Goal: Information Seeking & Learning: Check status

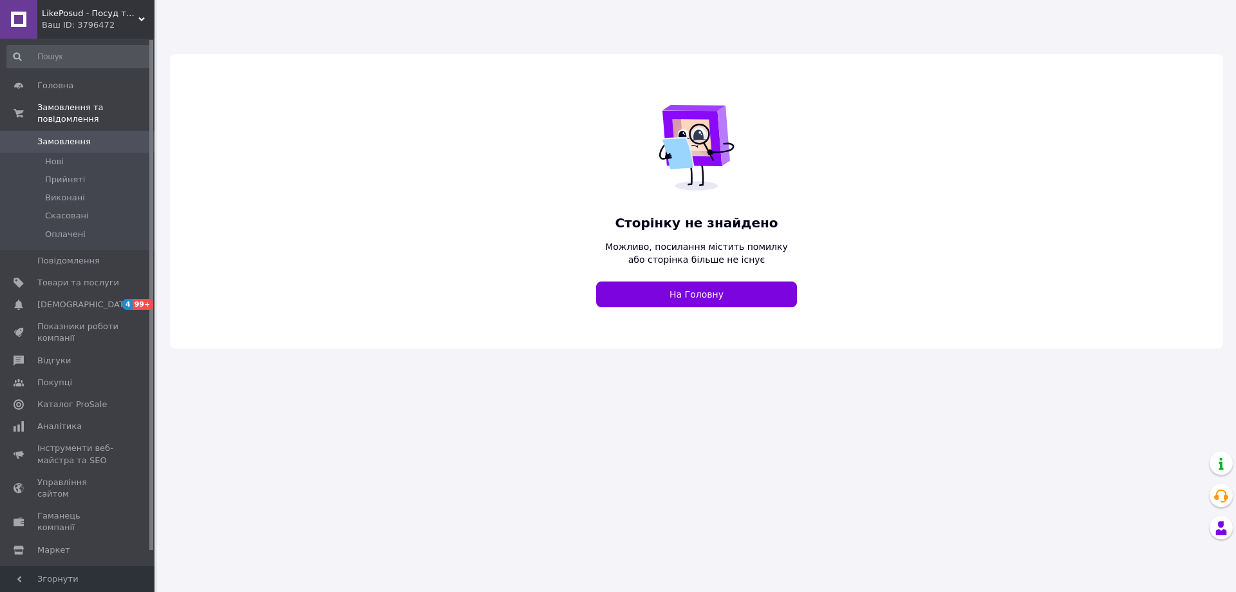
click at [108, 33] on div "LikePosud - Посуд та товари для дому Ваш ID: 3796472" at bounding box center [95, 19] width 117 height 39
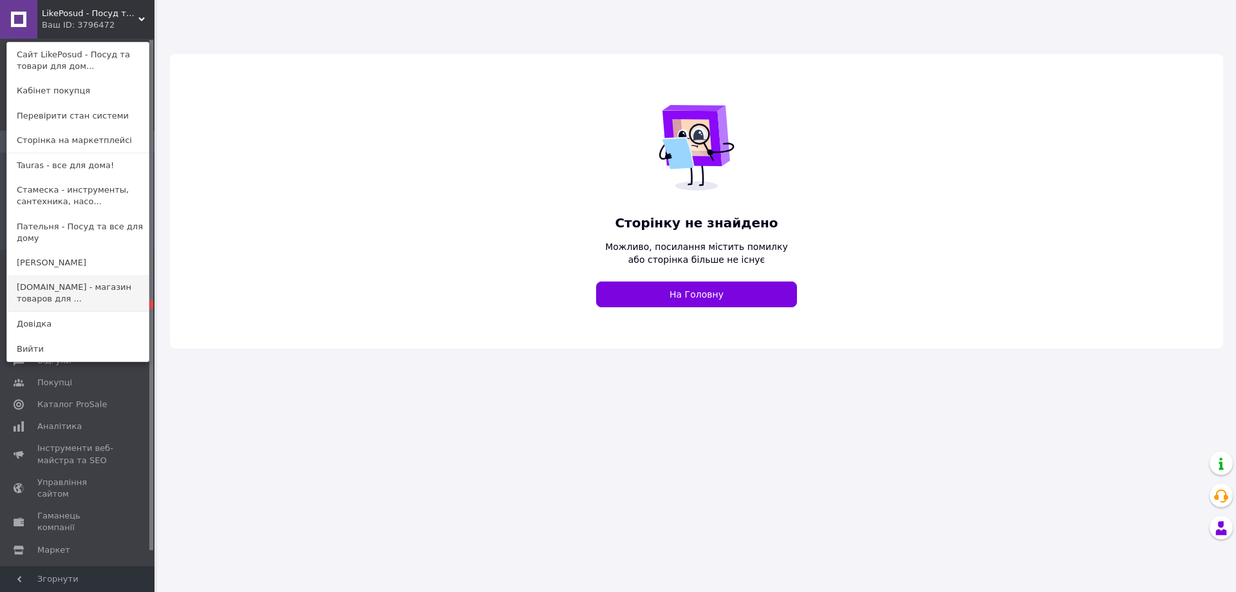
click at [53, 301] on link "[DOMAIN_NAME] - магазин товаров для ..." at bounding box center [78, 293] width 142 height 36
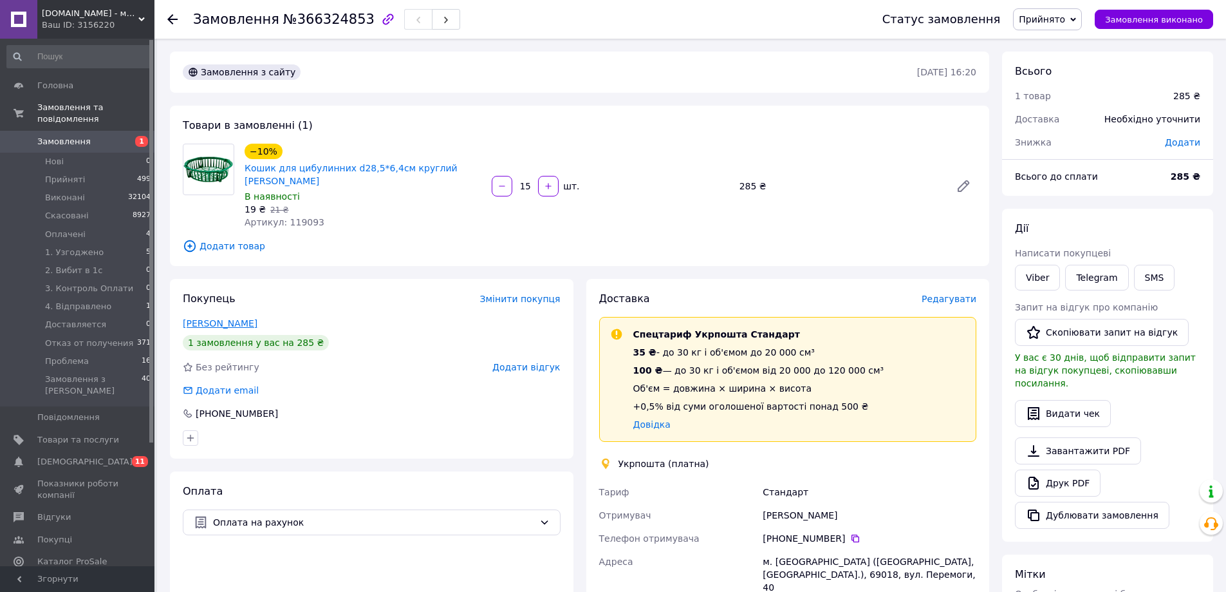
click at [220, 318] on link "Зазуліна Алла" at bounding box center [220, 323] width 75 height 10
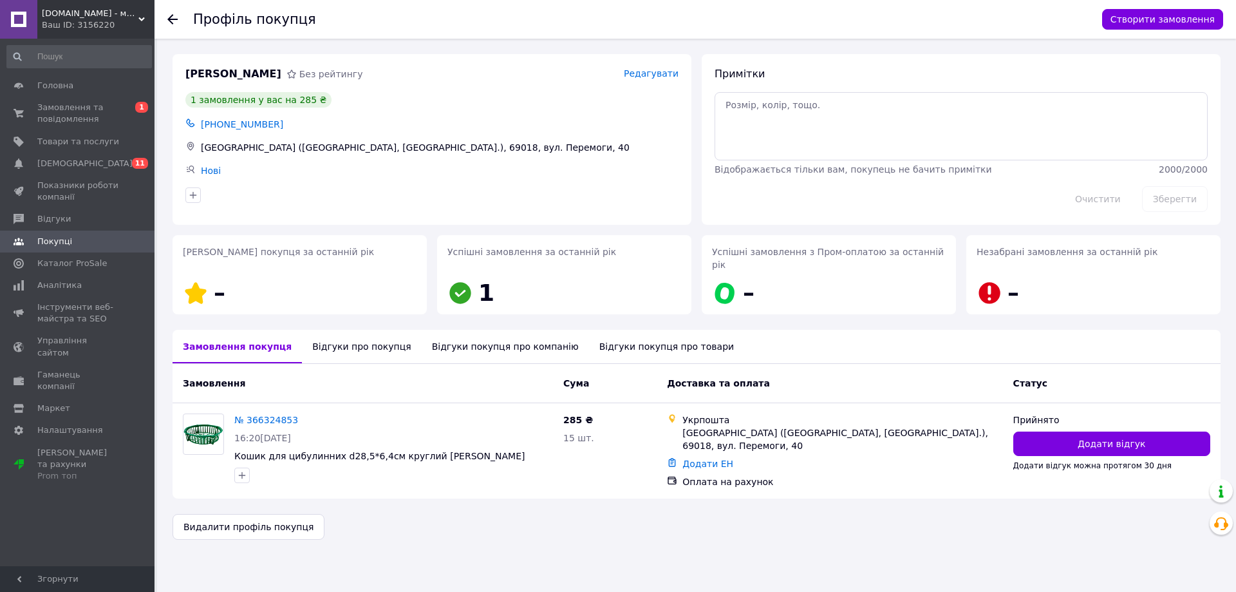
click at [328, 337] on div "Відгуки про покупця" at bounding box center [361, 346] width 119 height 33
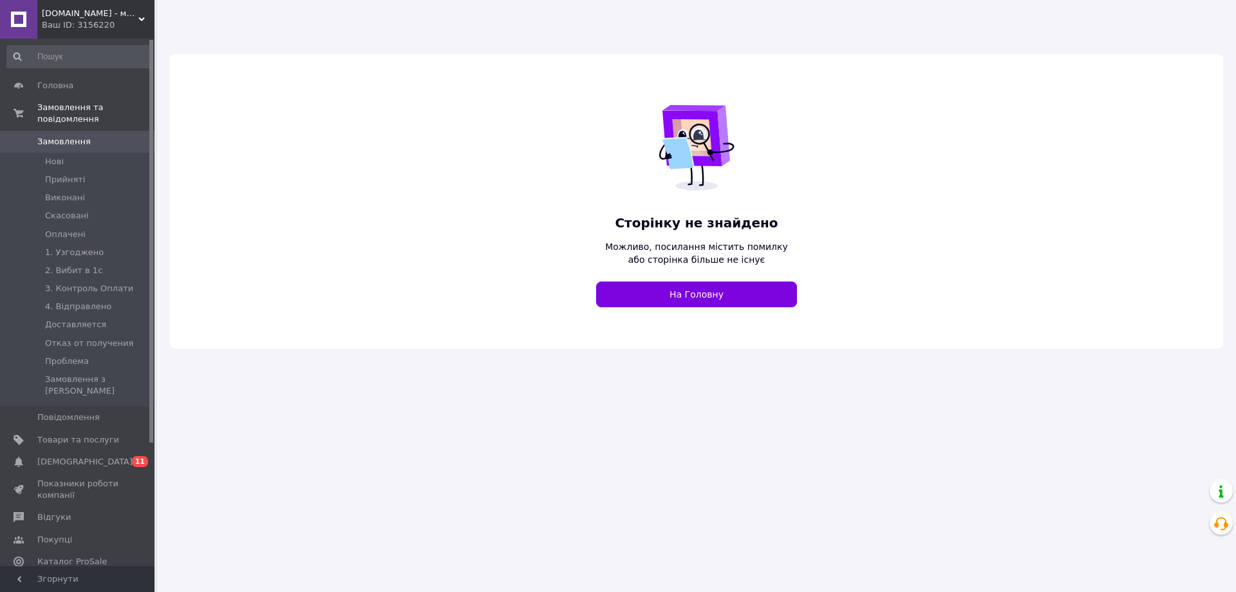
click at [76, 21] on div "Ваш ID: 3156220" at bounding box center [98, 25] width 113 height 12
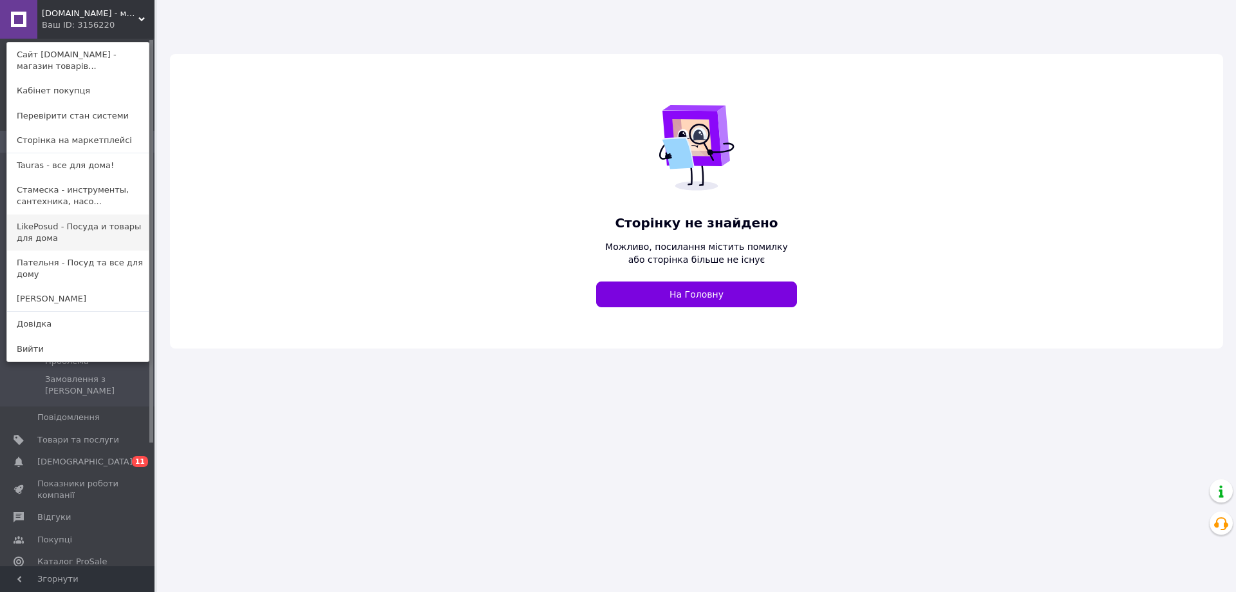
click at [44, 232] on link "LikePosud - Посуда и товары для дома" at bounding box center [78, 232] width 142 height 36
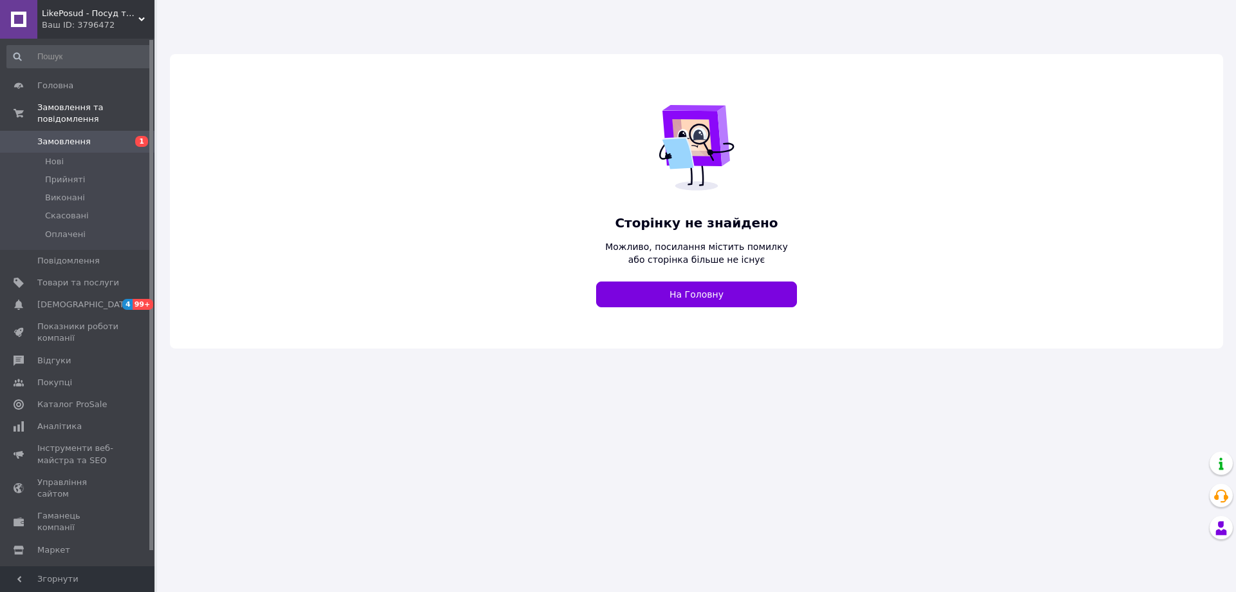
click at [76, 25] on div "Ваш ID: 3796472" at bounding box center [98, 25] width 113 height 12
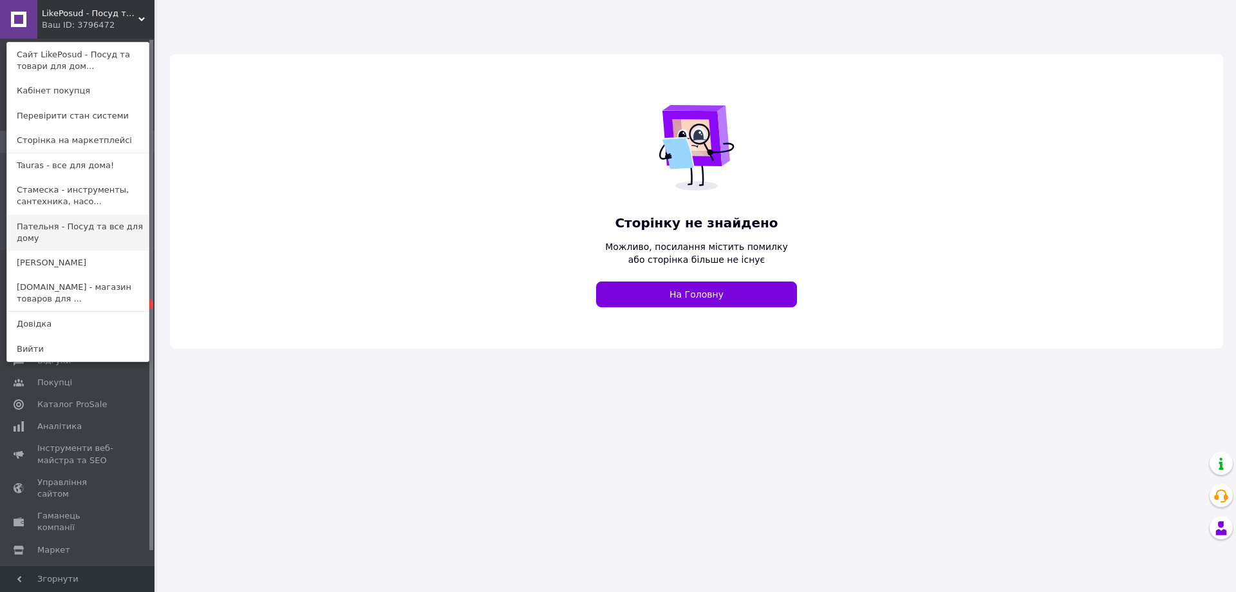
click at [49, 230] on link "Пательня - Посуд та все для дому" at bounding box center [78, 232] width 142 height 36
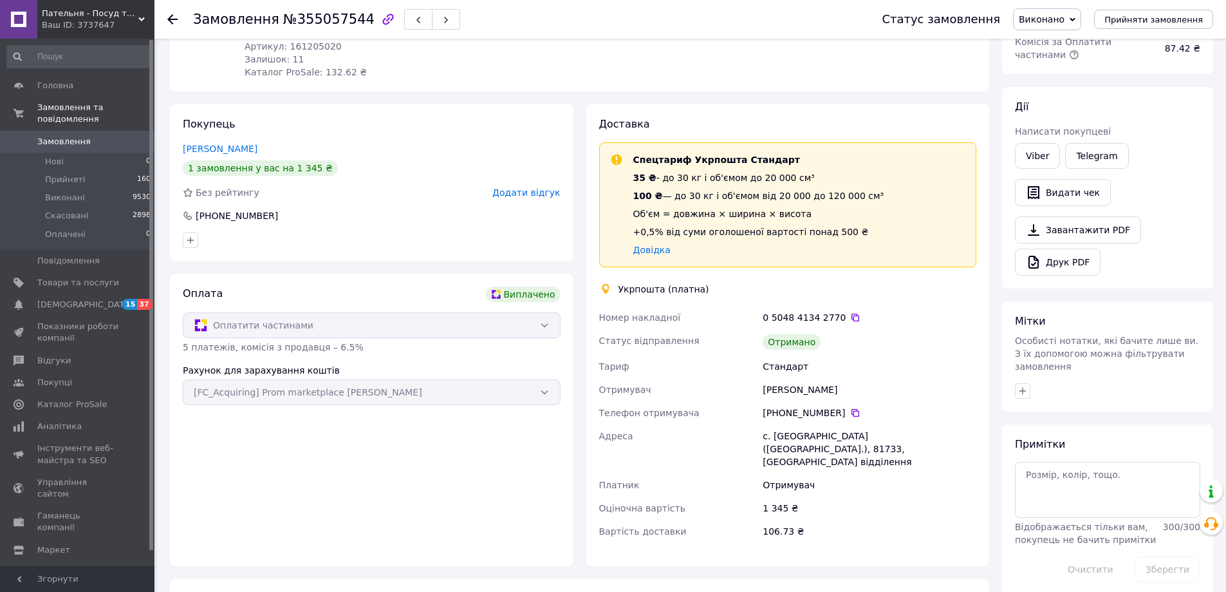
scroll to position [23, 0]
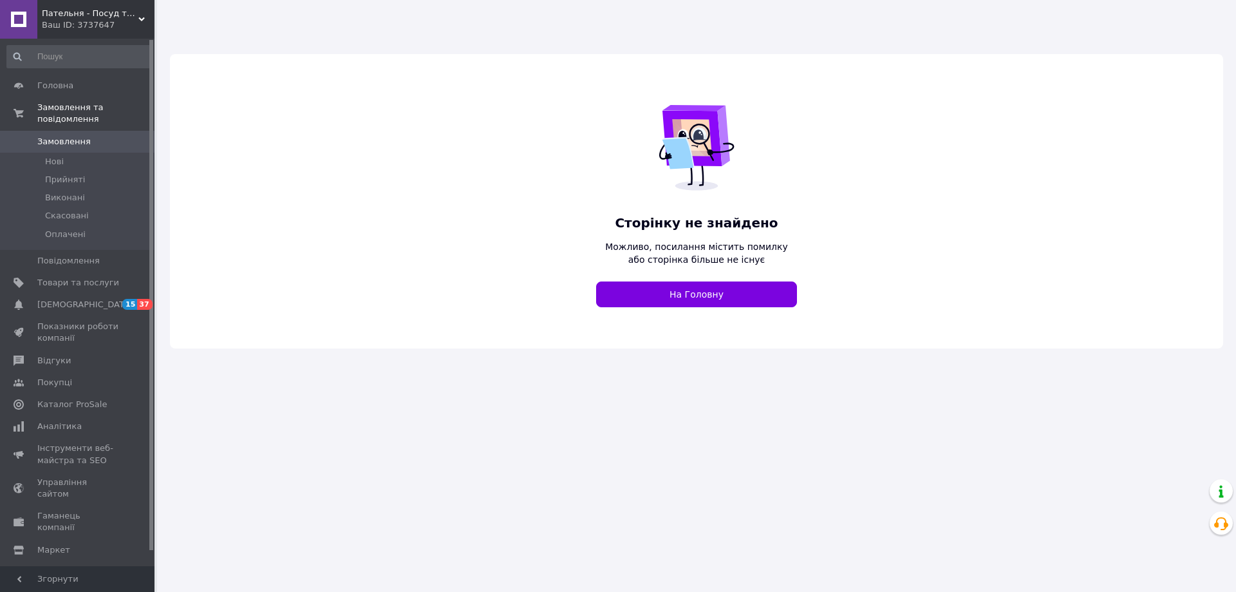
click at [70, 19] on div "Ваш ID: 3737647" at bounding box center [98, 25] width 113 height 12
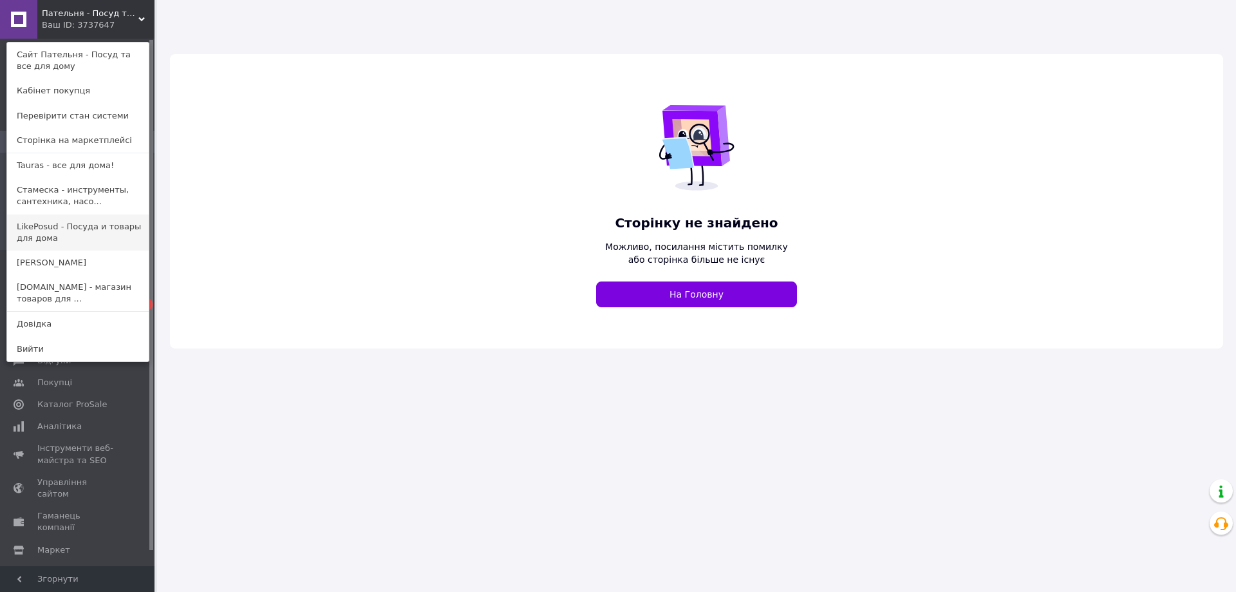
click at [41, 234] on link "LikePosud - Посуда и товары для дома" at bounding box center [78, 232] width 142 height 36
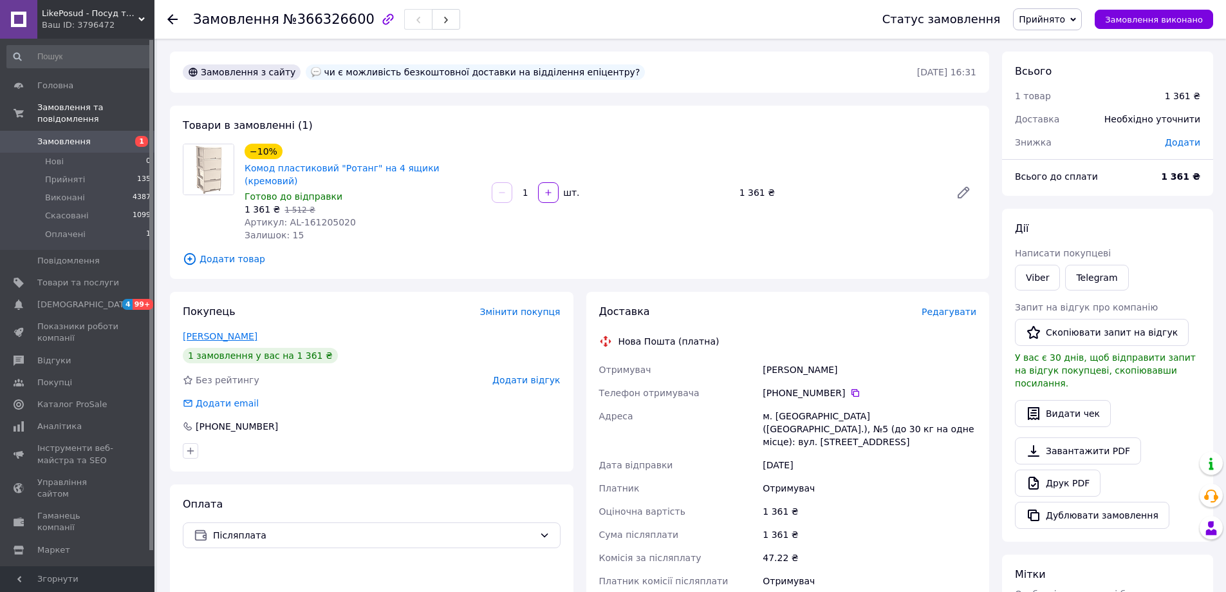
click at [225, 331] on link "Руснак Аліна" at bounding box center [220, 336] width 75 height 10
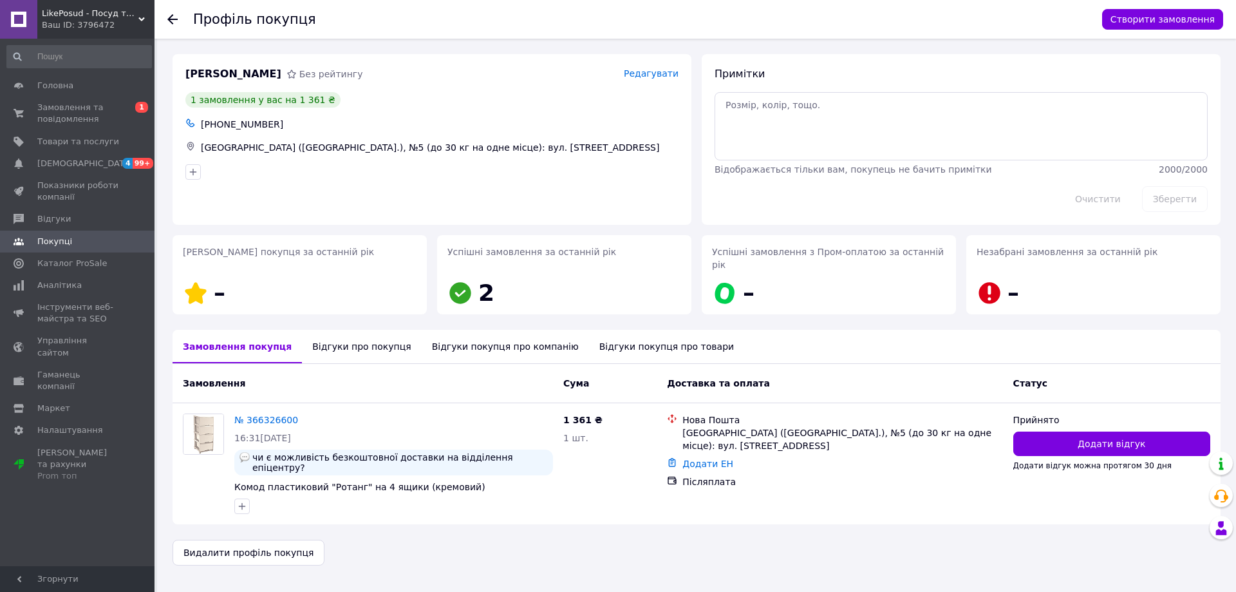
click at [351, 330] on div "Відгуки про покупця" at bounding box center [361, 346] width 119 height 33
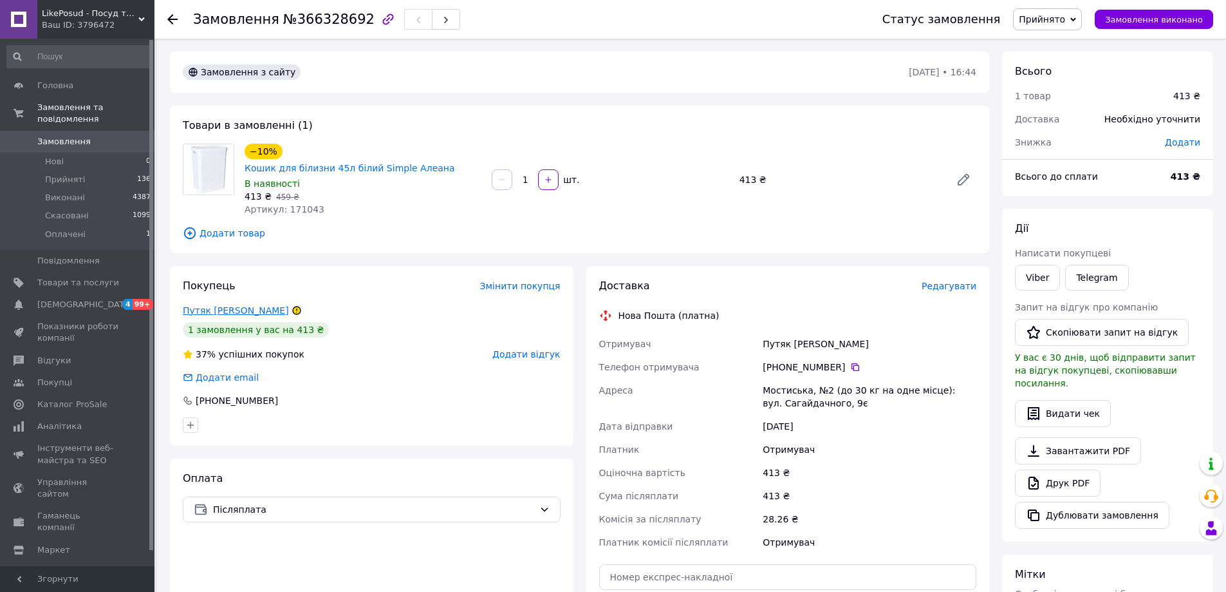
click at [220, 305] on link "Путяк Ірина" at bounding box center [236, 310] width 106 height 10
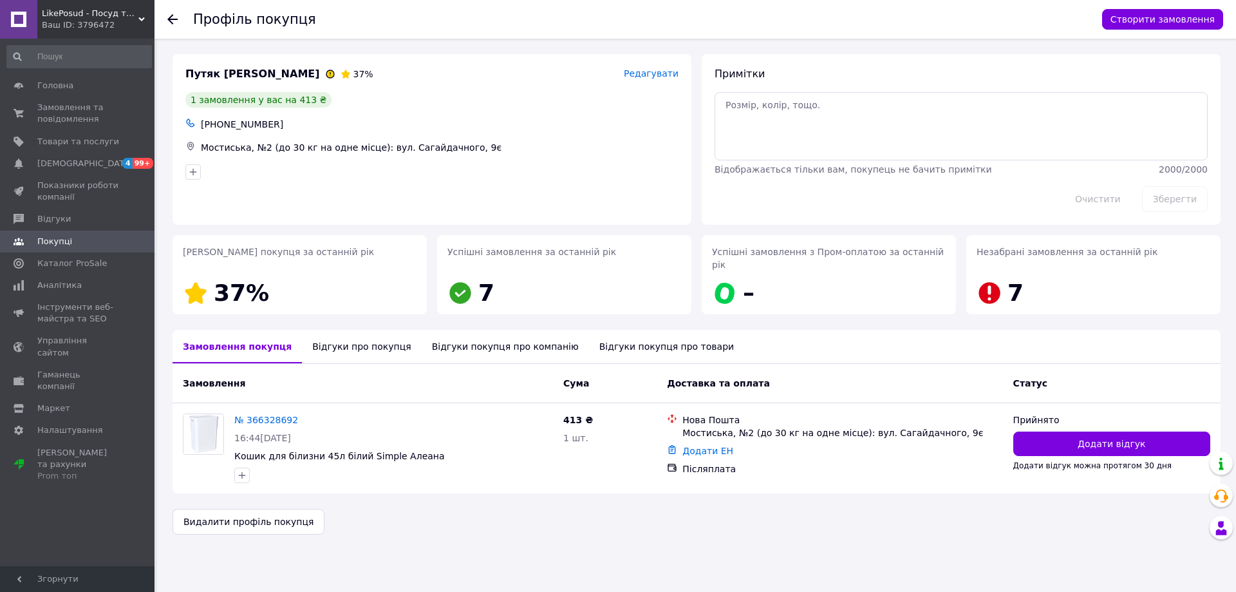
click at [338, 311] on div "Путяк Ірина 37% Редагувати 1 замовлення у вас на 413 ₴ +380981237006 Мостиська,…" at bounding box center [697, 294] width 1048 height 480
click at [337, 330] on div "Відгуки про покупця" at bounding box center [361, 346] width 119 height 33
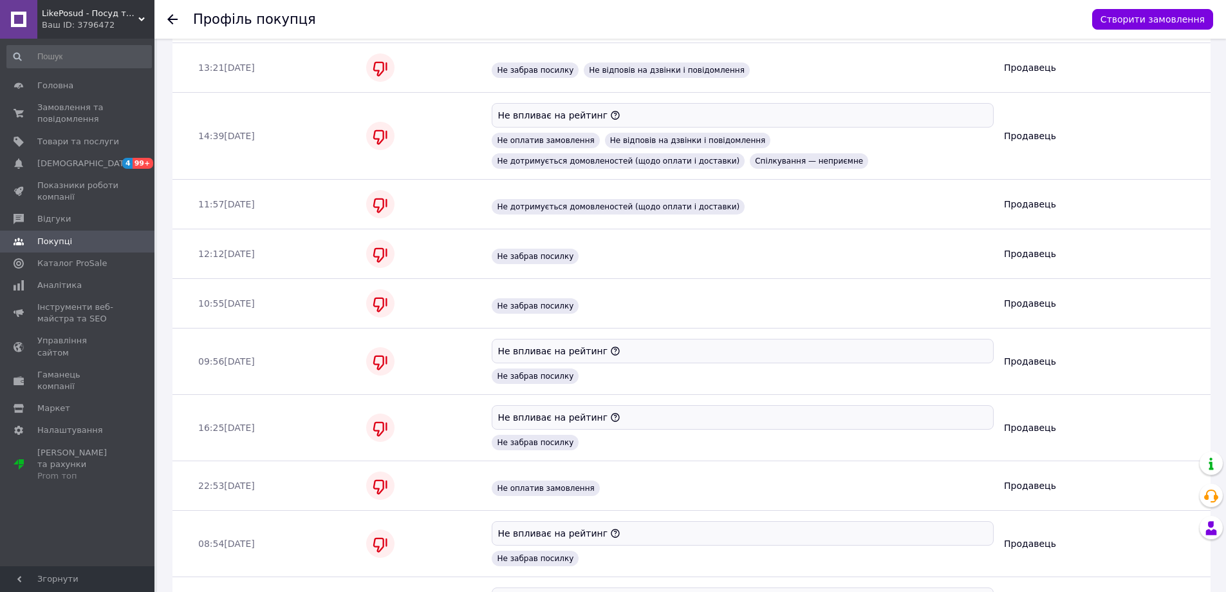
scroll to position [1318, 0]
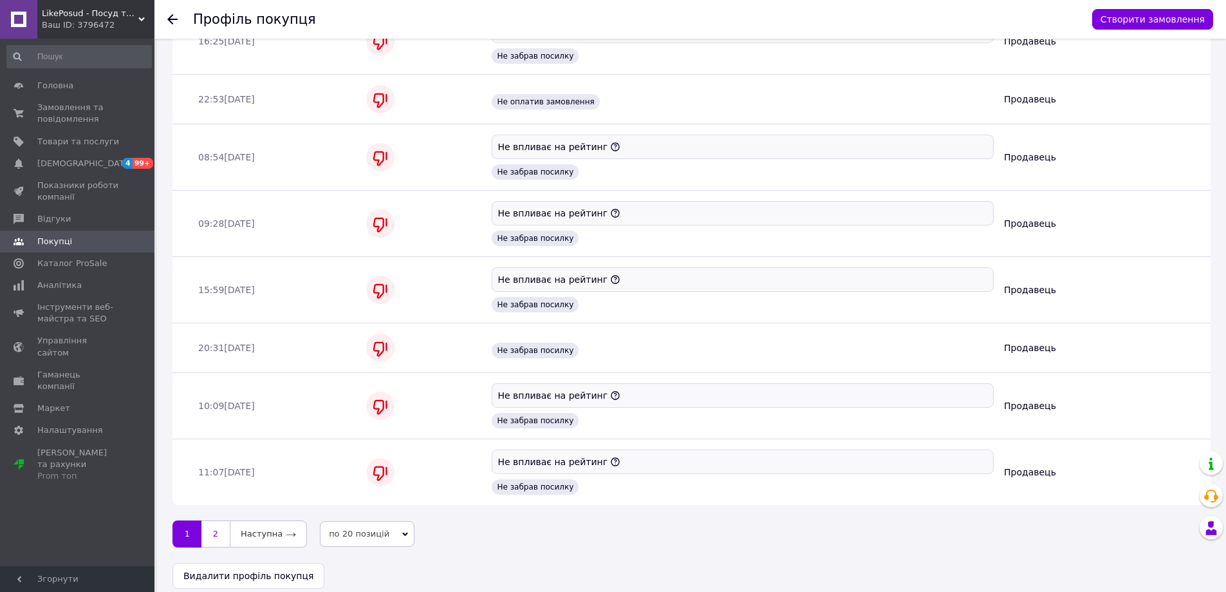
click at [220, 520] on link "2" at bounding box center [215, 533] width 28 height 27
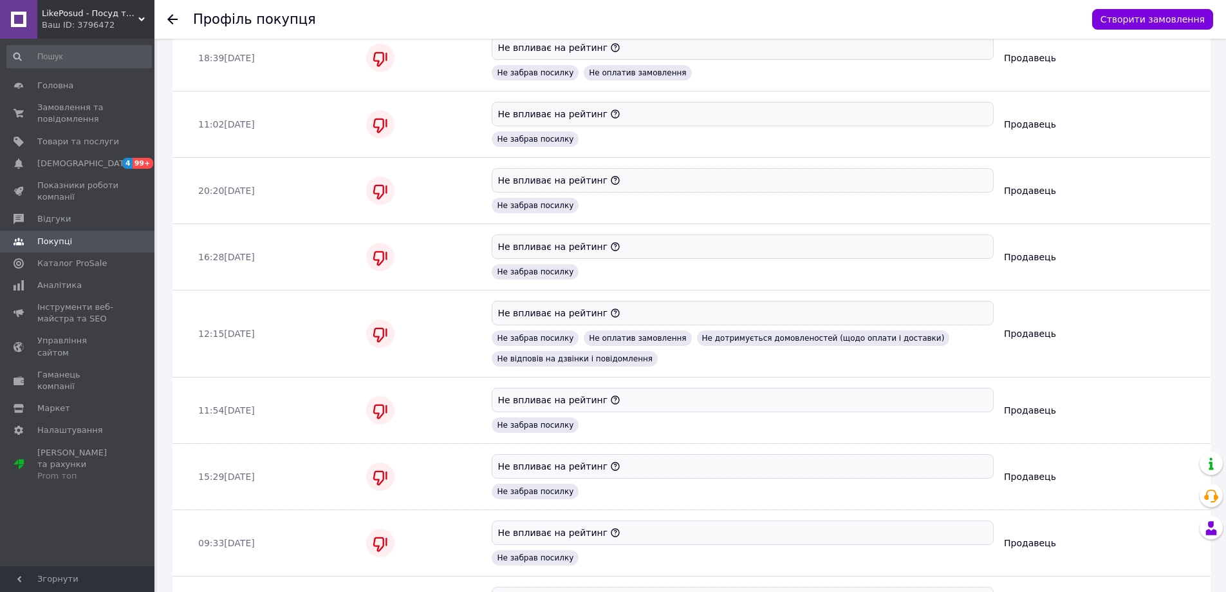
scroll to position [1370, 0]
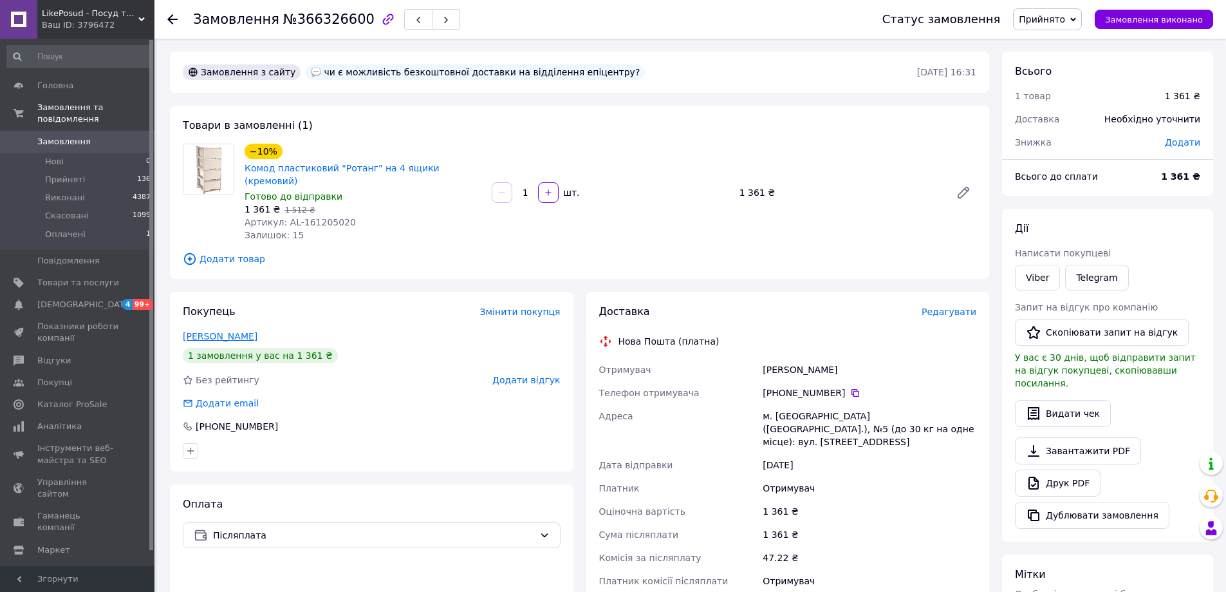
click at [221, 331] on link "[PERSON_NAME]" at bounding box center [220, 336] width 75 height 10
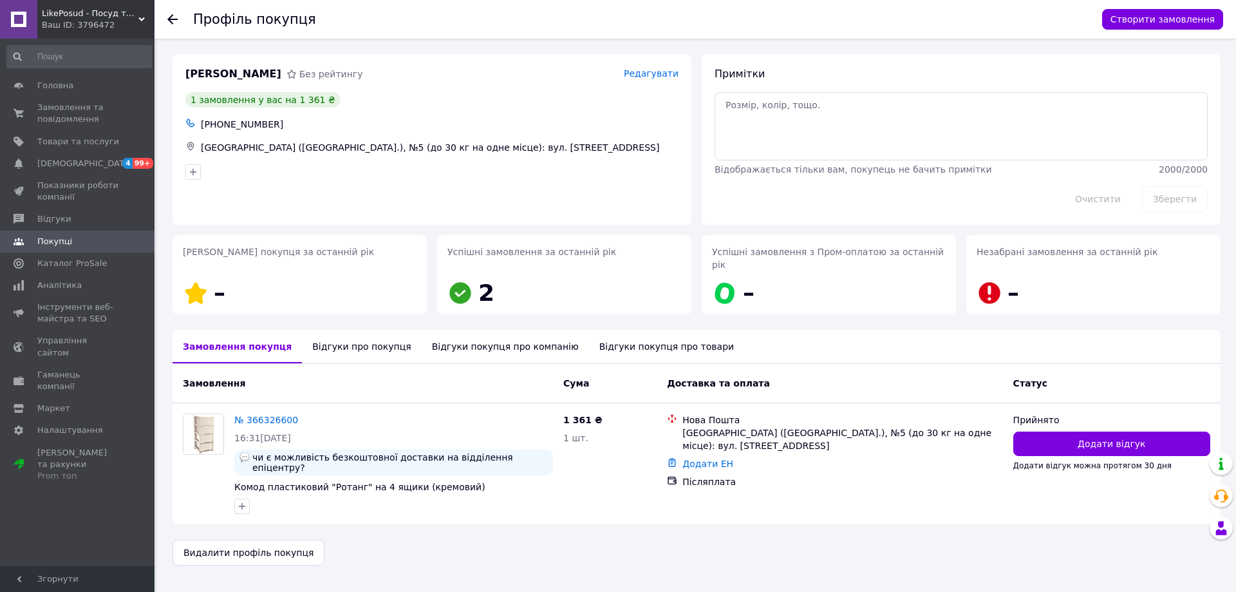
click at [317, 330] on div "Відгуки про покупця" at bounding box center [361, 346] width 119 height 33
